Goal: Consume media (video, audio)

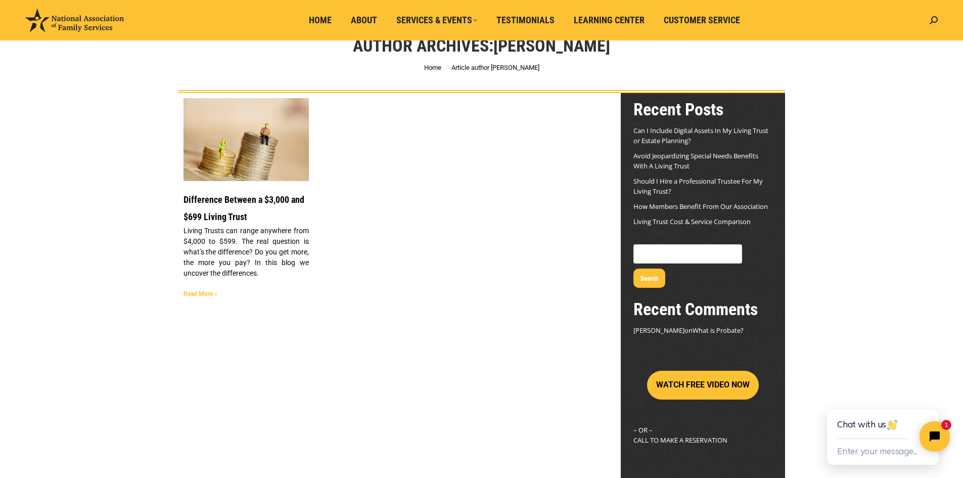
scroll to position [152, 0]
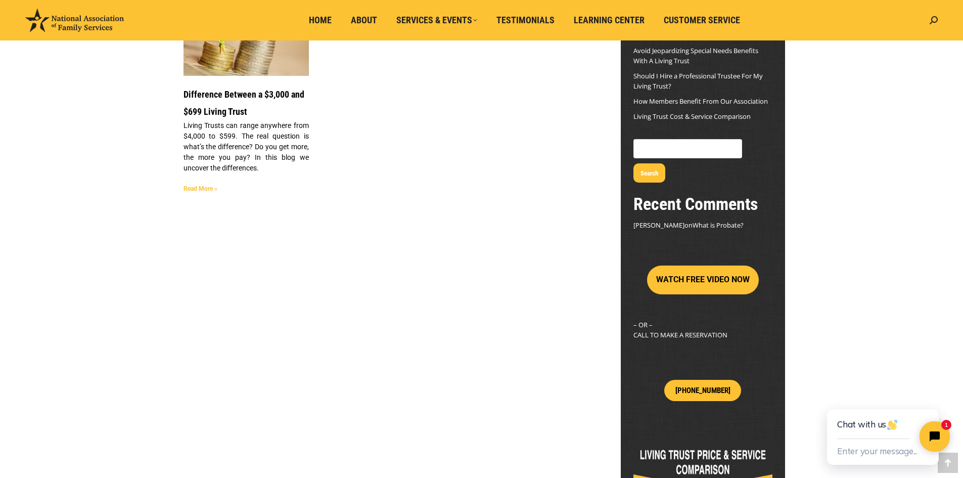
click at [195, 190] on link "Read More »" at bounding box center [200, 188] width 34 height 7
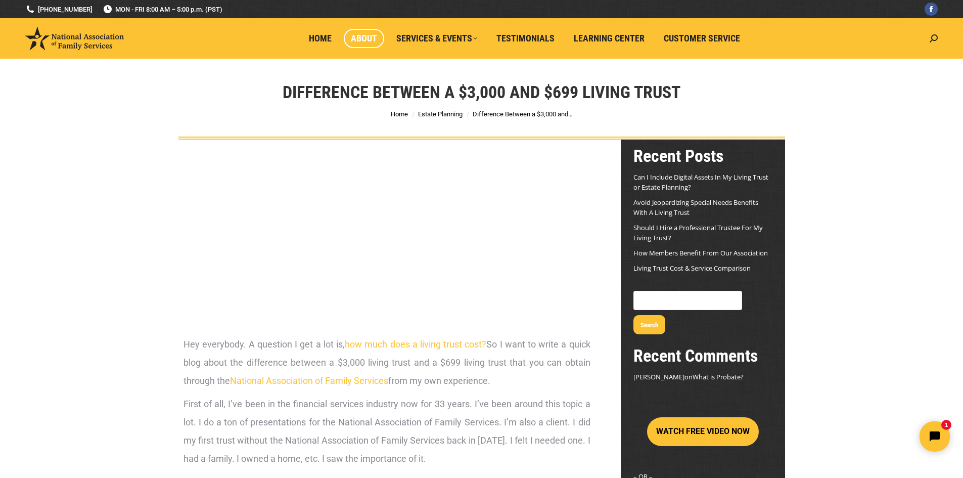
click at [369, 40] on span "About" at bounding box center [364, 38] width 26 height 11
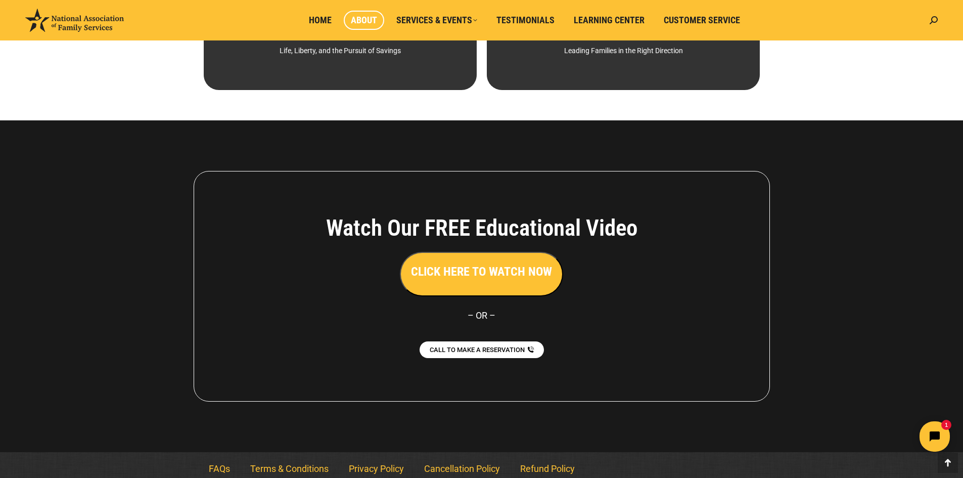
scroll to position [678, 0]
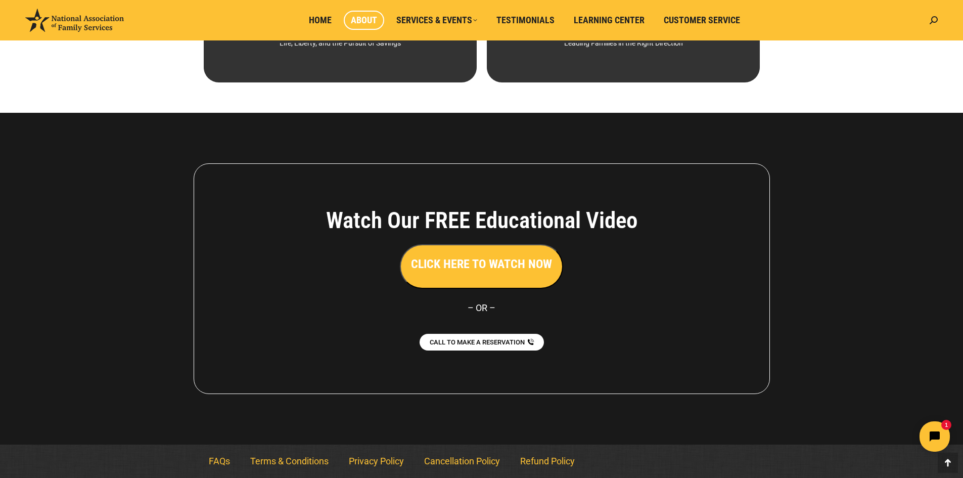
click at [503, 275] on button "CLICK HERE TO WATCH NOW" at bounding box center [481, 266] width 163 height 44
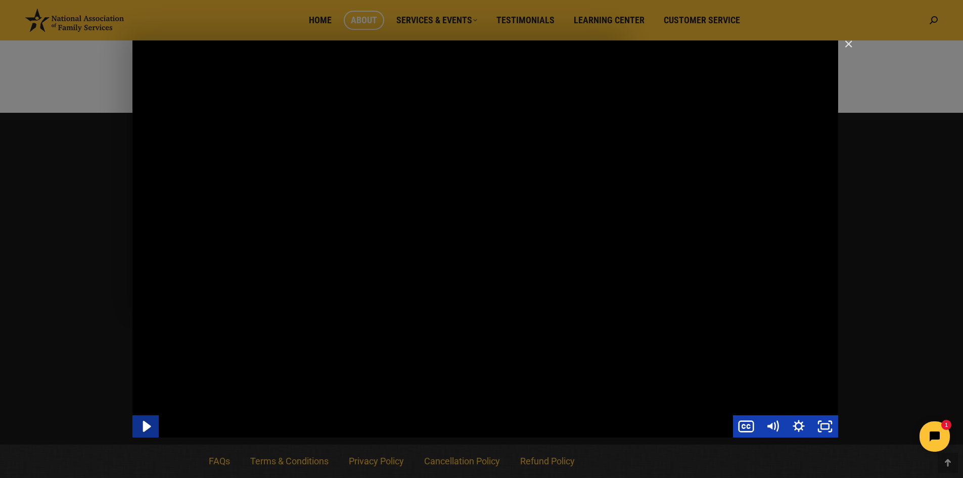
click at [148, 425] on icon "Play Video" at bounding box center [147, 425] width 8 height 11
click at [264, 362] on div "Main Video - Full Webinar (Emma) Landon V1.4" at bounding box center [484, 238] width 705 height 397
drag, startPoint x: 218, startPoint y: 364, endPoint x: 259, endPoint y: 366, distance: 40.5
click at [259, 366] on div "Main Video - Full Webinar (Emma) Landon V1.4" at bounding box center [484, 238] width 705 height 397
click at [443, 348] on div "Main Video - Full Webinar (Emma) Landon V1.4" at bounding box center [484, 238] width 705 height 397
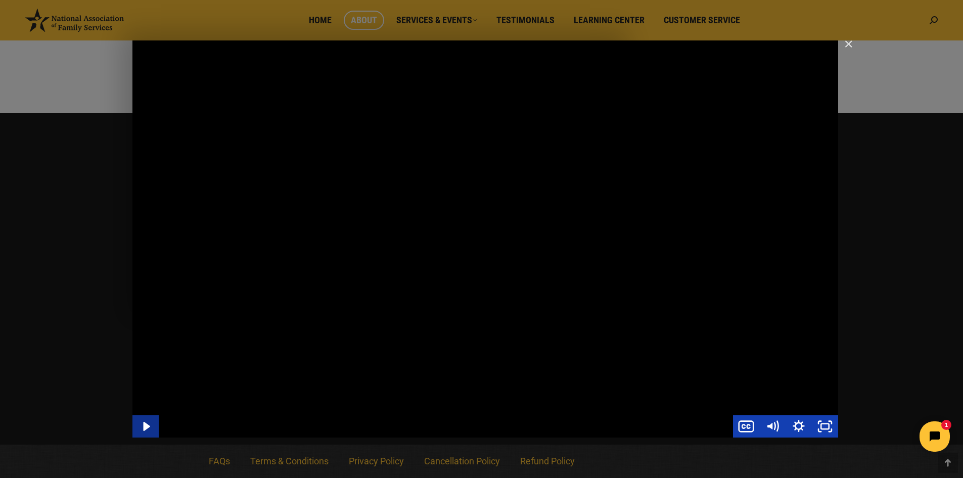
click at [151, 422] on icon "Play Video" at bounding box center [146, 426] width 26 height 22
click at [439, 317] on div "Main Video - Full Webinar (Emma) Landon V1.4" at bounding box center [484, 238] width 705 height 397
click at [846, 48] on img "Close" at bounding box center [843, 48] width 17 height 17
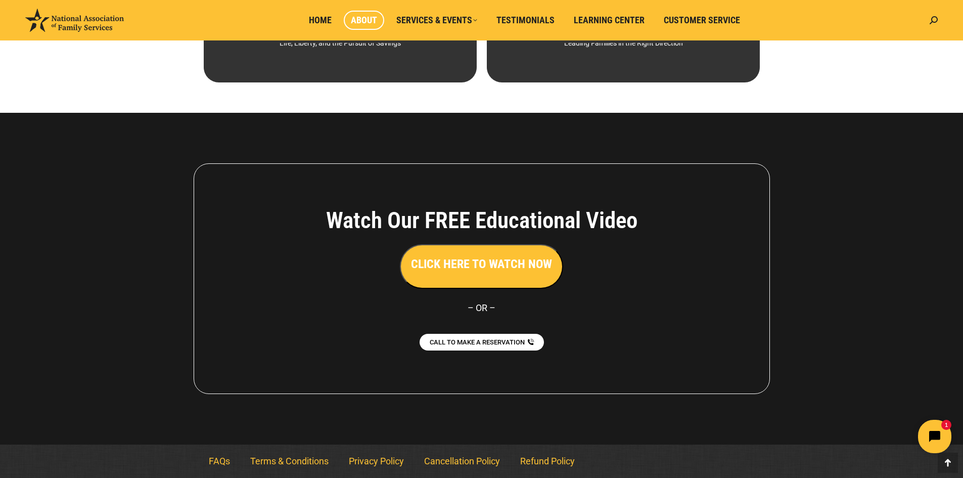
click at [933, 439] on icon "Open chat widget" at bounding box center [940, 437] width 16 height 16
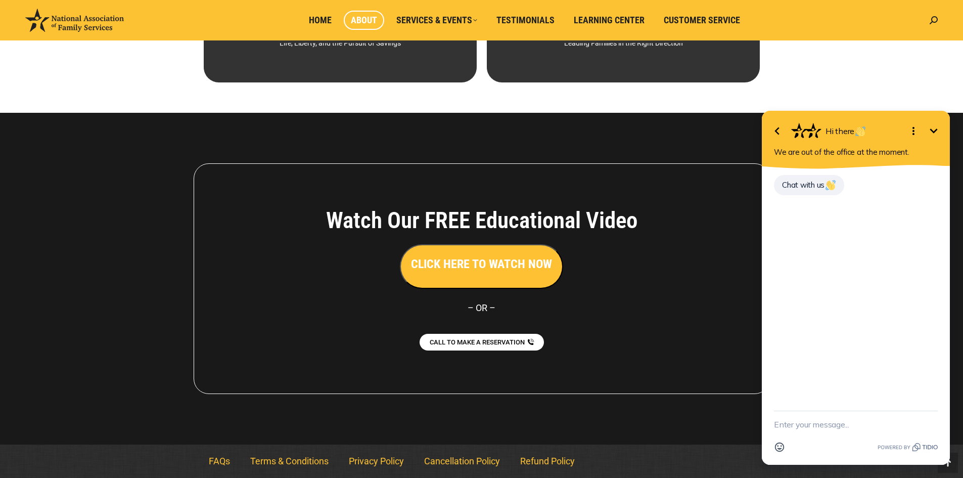
click at [935, 131] on icon "Minimize" at bounding box center [933, 131] width 12 height 12
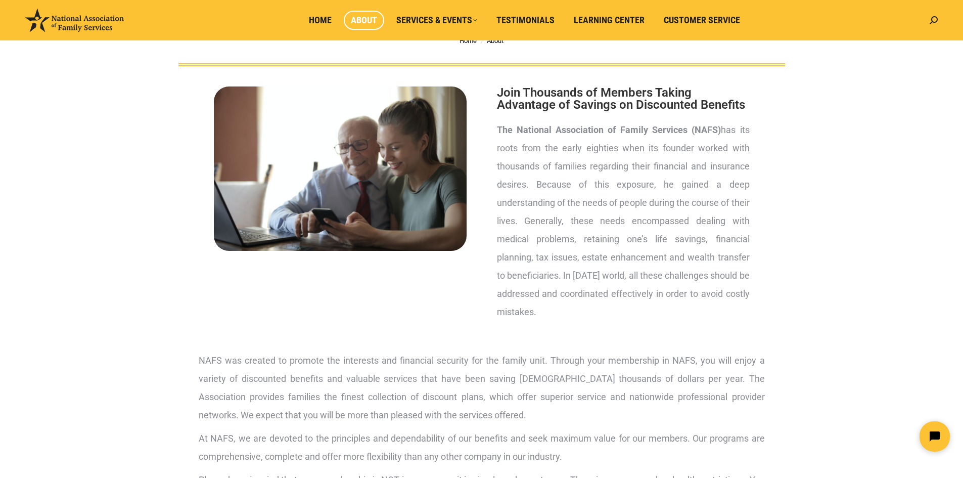
scroll to position [0, 0]
